Goal: Information Seeking & Learning: Learn about a topic

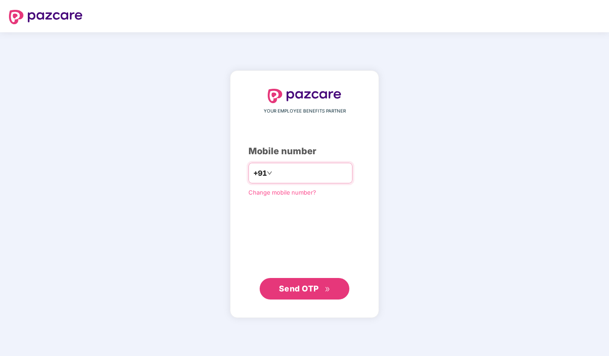
click at [337, 176] on input "number" at bounding box center [311, 173] width 74 height 14
type input "**********"
click at [317, 293] on span "Send OTP" at bounding box center [299, 288] width 40 height 9
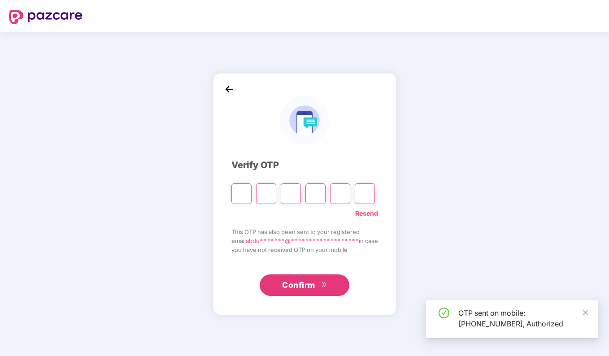
click at [249, 192] on input "Please enter verification code. Digit 1" at bounding box center [242, 194] width 20 height 21
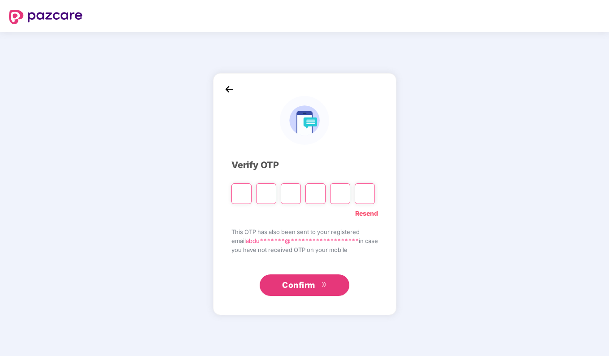
type input "*"
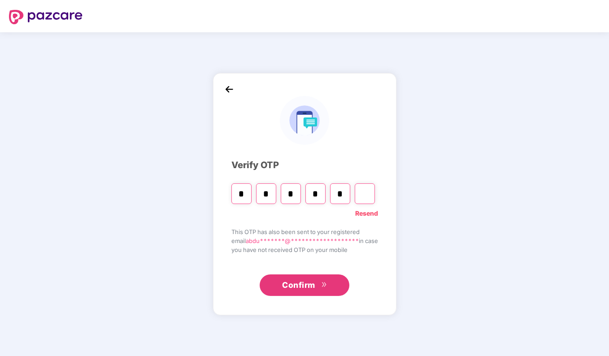
type input "*"
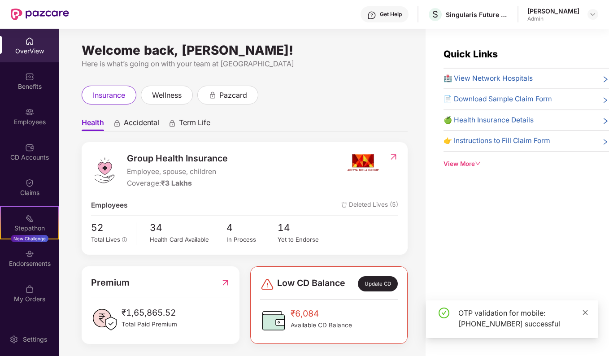
click at [585, 316] on span at bounding box center [585, 313] width 6 height 8
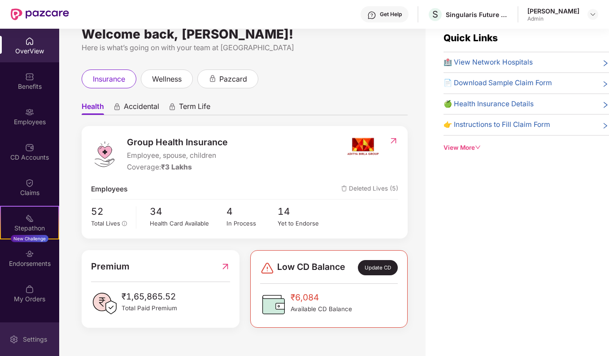
scroll to position [29, 0]
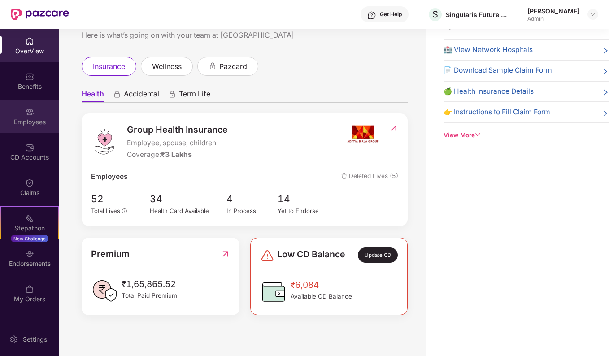
click at [37, 100] on div "Employees" at bounding box center [29, 117] width 59 height 34
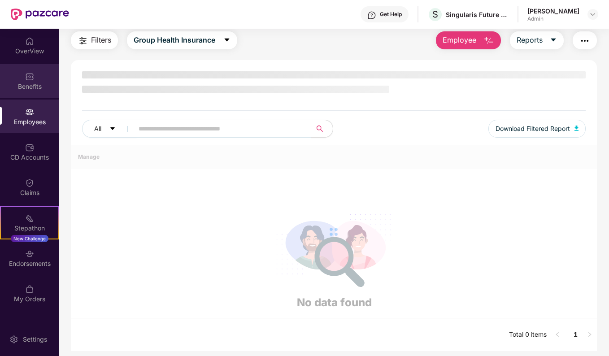
click at [31, 89] on div "Benefits" at bounding box center [29, 86] width 59 height 9
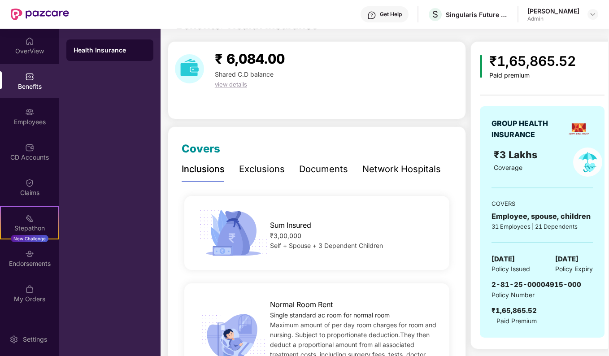
scroll to position [0, 0]
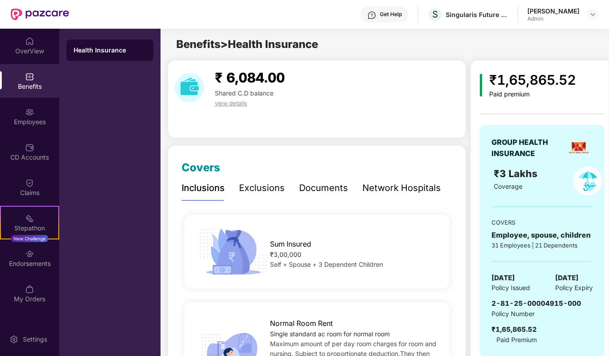
click at [257, 194] on div "Exclusions" at bounding box center [262, 188] width 46 height 14
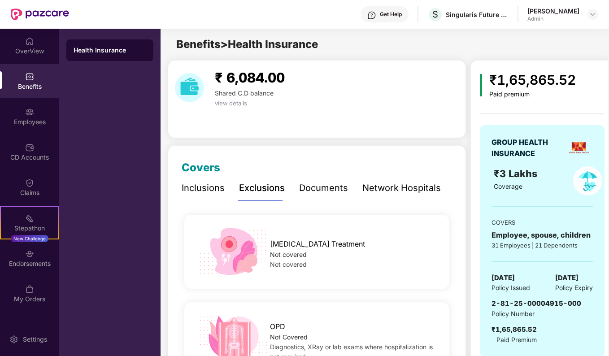
click at [331, 191] on div "Documents" at bounding box center [323, 188] width 49 height 14
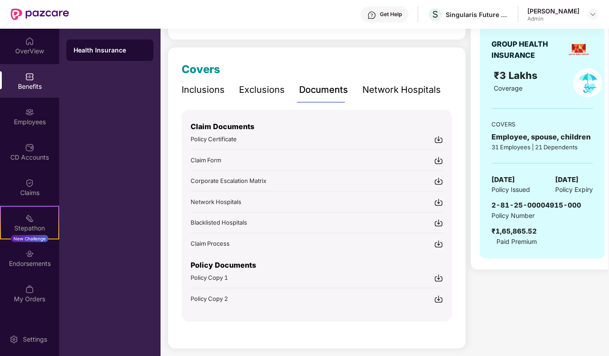
scroll to position [104, 0]
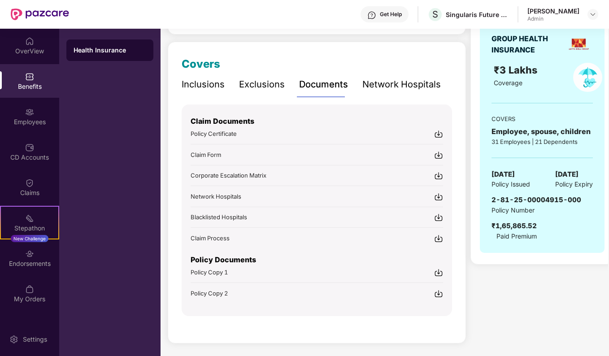
click at [224, 269] on span "Policy Copy 1" at bounding box center [209, 272] width 37 height 7
click at [436, 294] on img at bounding box center [438, 293] width 9 height 9
click at [261, 83] on div "Exclusions" at bounding box center [262, 85] width 46 height 14
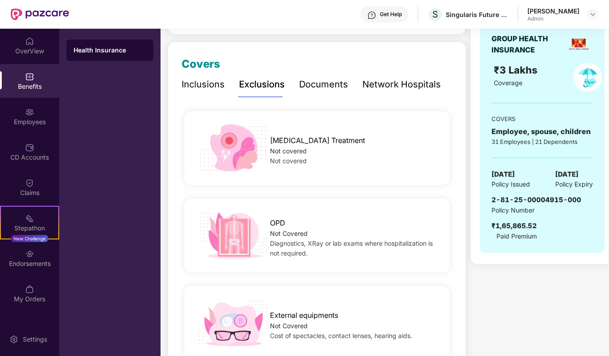
click at [219, 88] on div "Inclusions" at bounding box center [203, 85] width 43 height 14
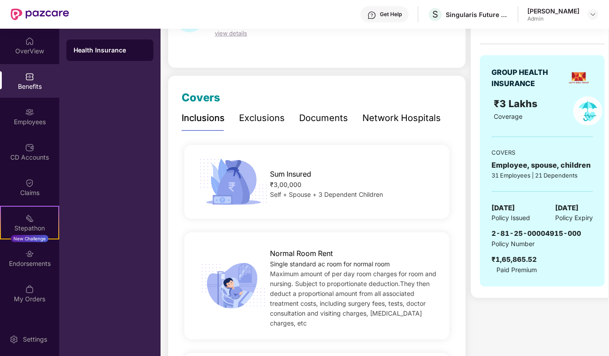
scroll to position [59, 0]
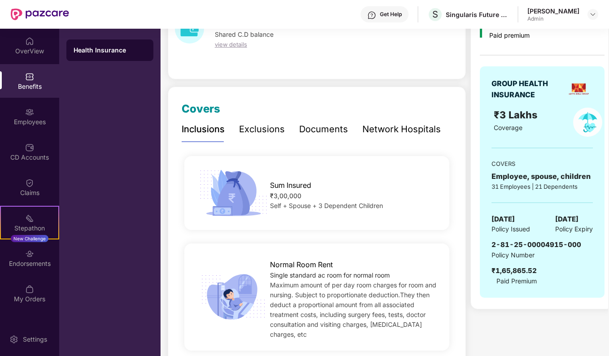
click at [273, 128] on div "Exclusions" at bounding box center [262, 130] width 46 height 14
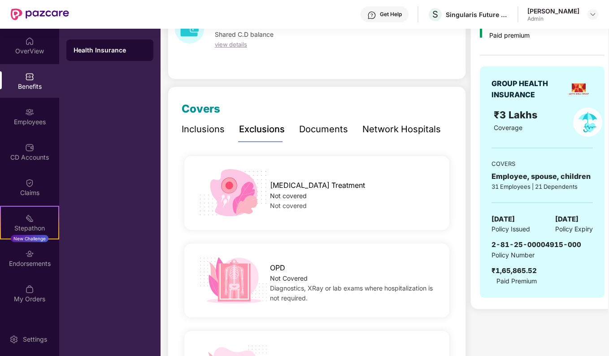
scroll to position [283, 0]
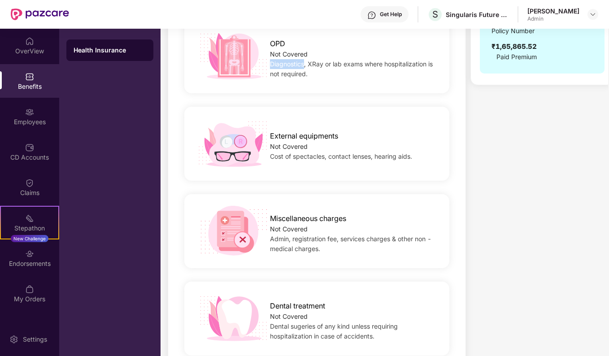
drag, startPoint x: 271, startPoint y: 61, endPoint x: 304, endPoint y: 61, distance: 32.8
click at [304, 61] on span "Diagnostics, XRay or lab exams where hospitalization is not required." at bounding box center [351, 69] width 163 height 18
copy span "Diagnostics"
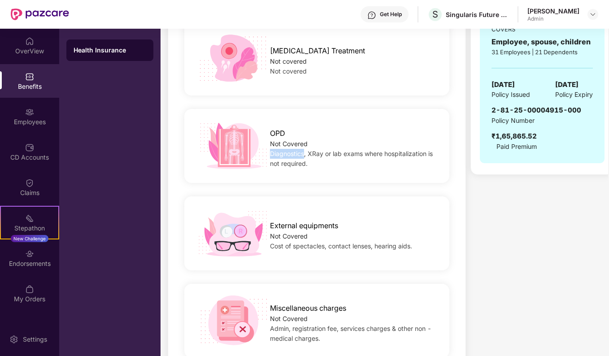
scroll to position [0, 0]
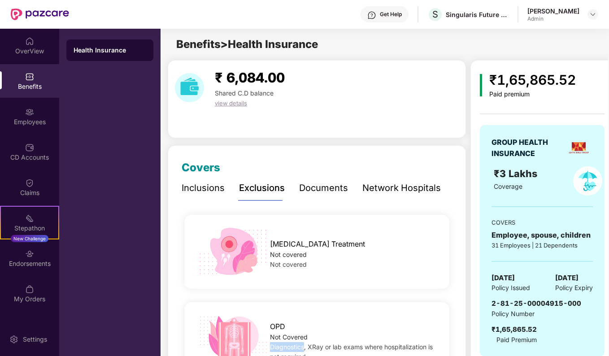
click at [377, 22] on div "Get Help" at bounding box center [385, 14] width 48 height 16
click at [379, 18] on div "Get Help" at bounding box center [385, 14] width 48 height 16
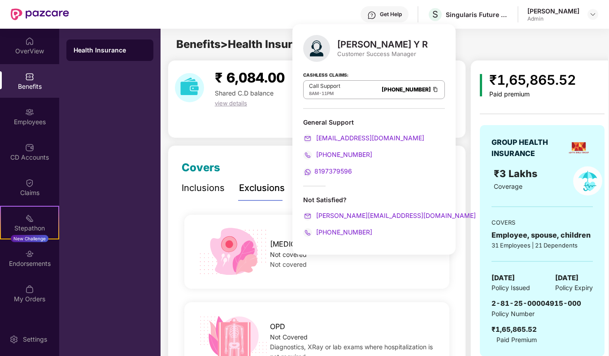
scroll to position [90, 0]
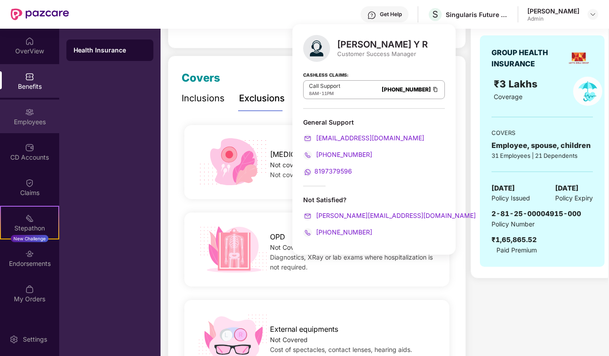
click at [23, 114] on div "Employees" at bounding box center [29, 117] width 59 height 34
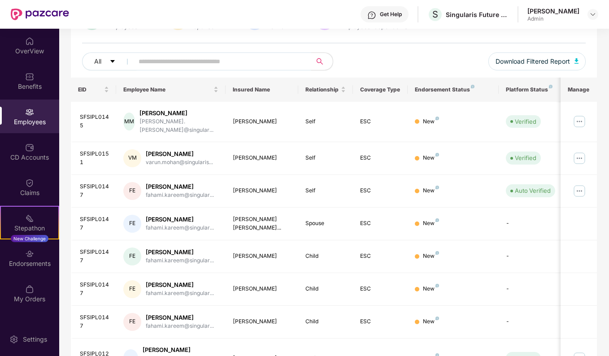
click at [271, 64] on input "text" at bounding box center [219, 61] width 161 height 13
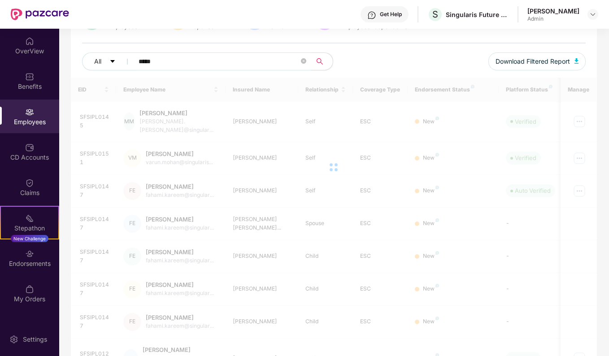
type input "*****"
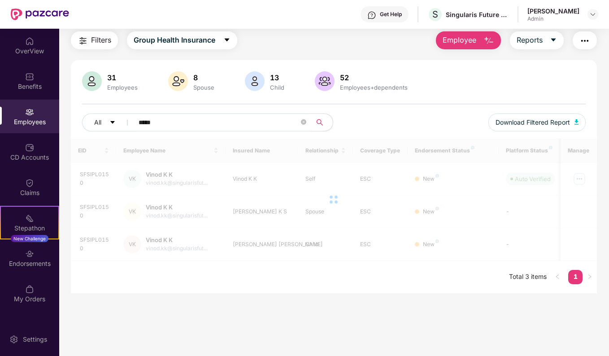
scroll to position [29, 0]
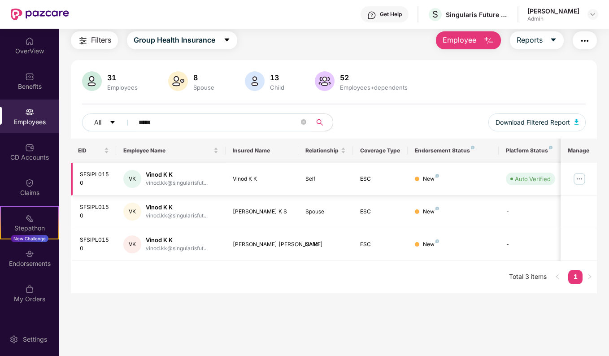
click at [579, 176] on img at bounding box center [580, 179] width 14 height 14
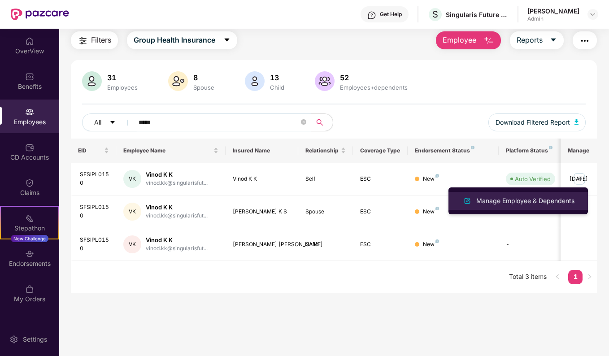
click at [514, 200] on div "Manage Employee & Dependents" at bounding box center [526, 201] width 102 height 10
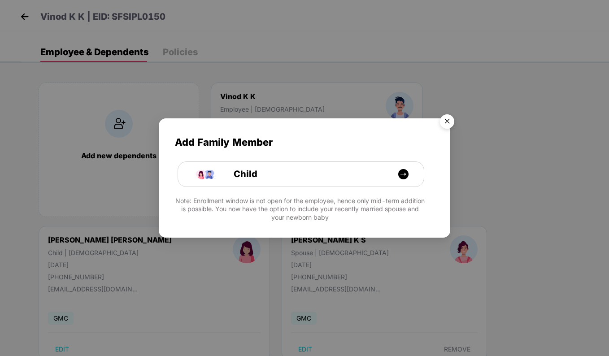
click at [450, 121] on img "Close" at bounding box center [447, 122] width 25 height 25
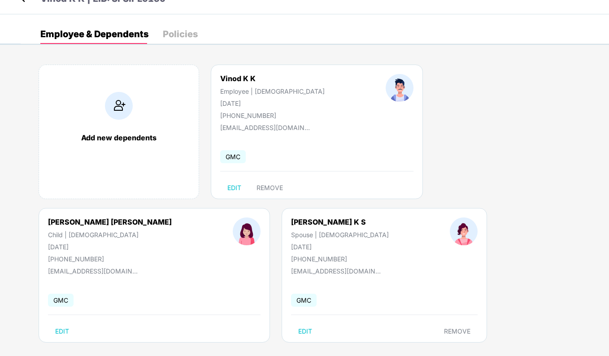
scroll to position [27, 0]
